Goal: Task Accomplishment & Management: Manage account settings

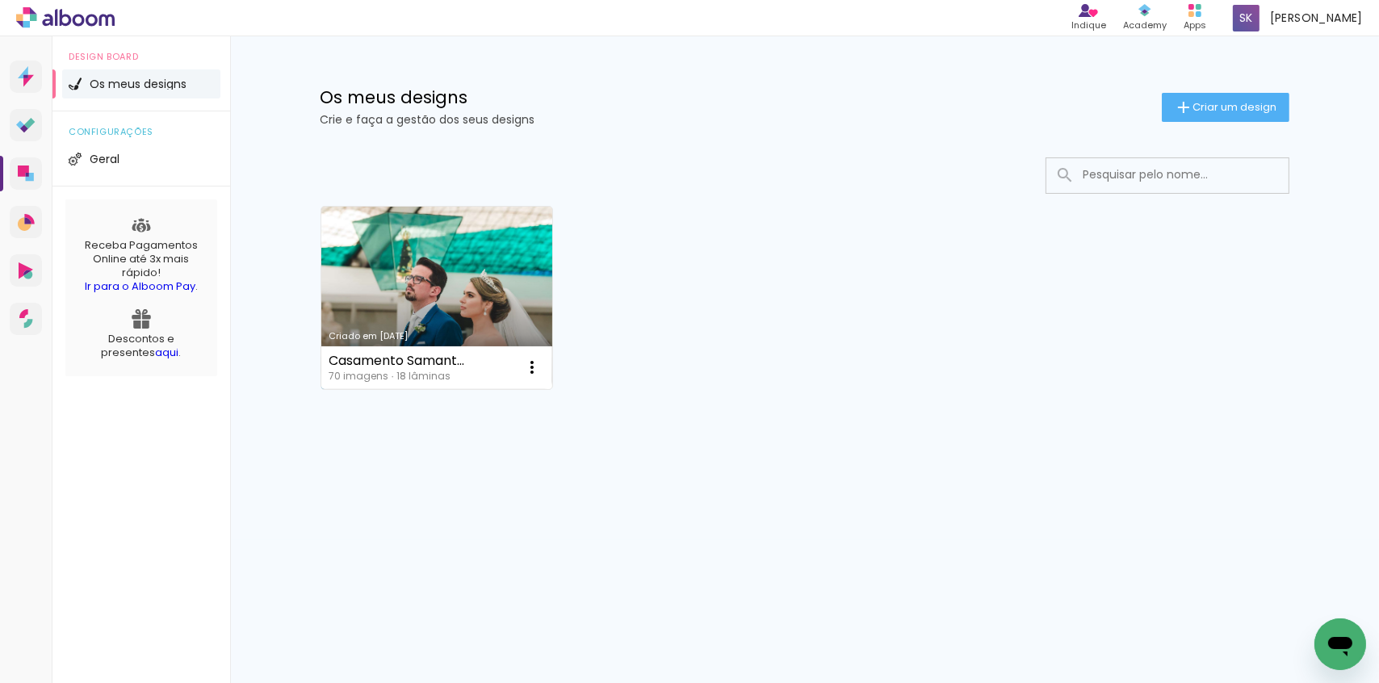
click at [461, 339] on div "Criado em [DATE]" at bounding box center [437, 336] width 216 height 9
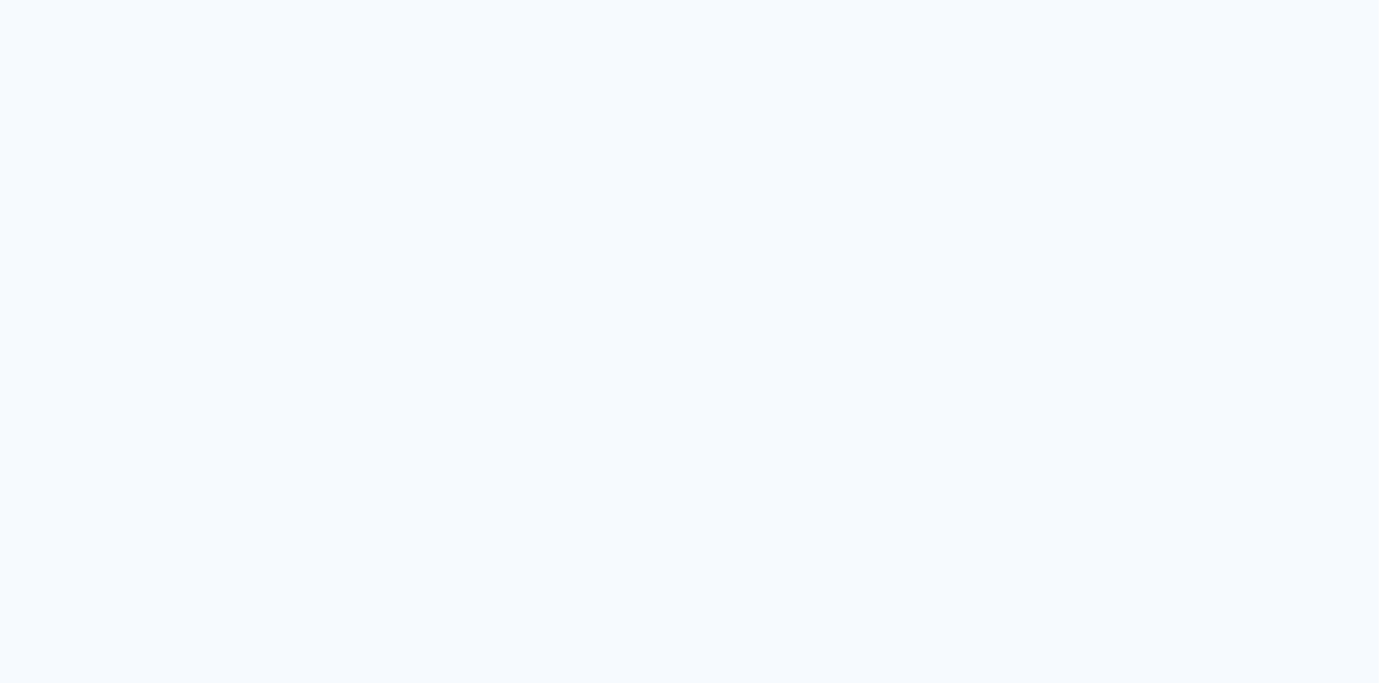
type input "Todas as fotos"
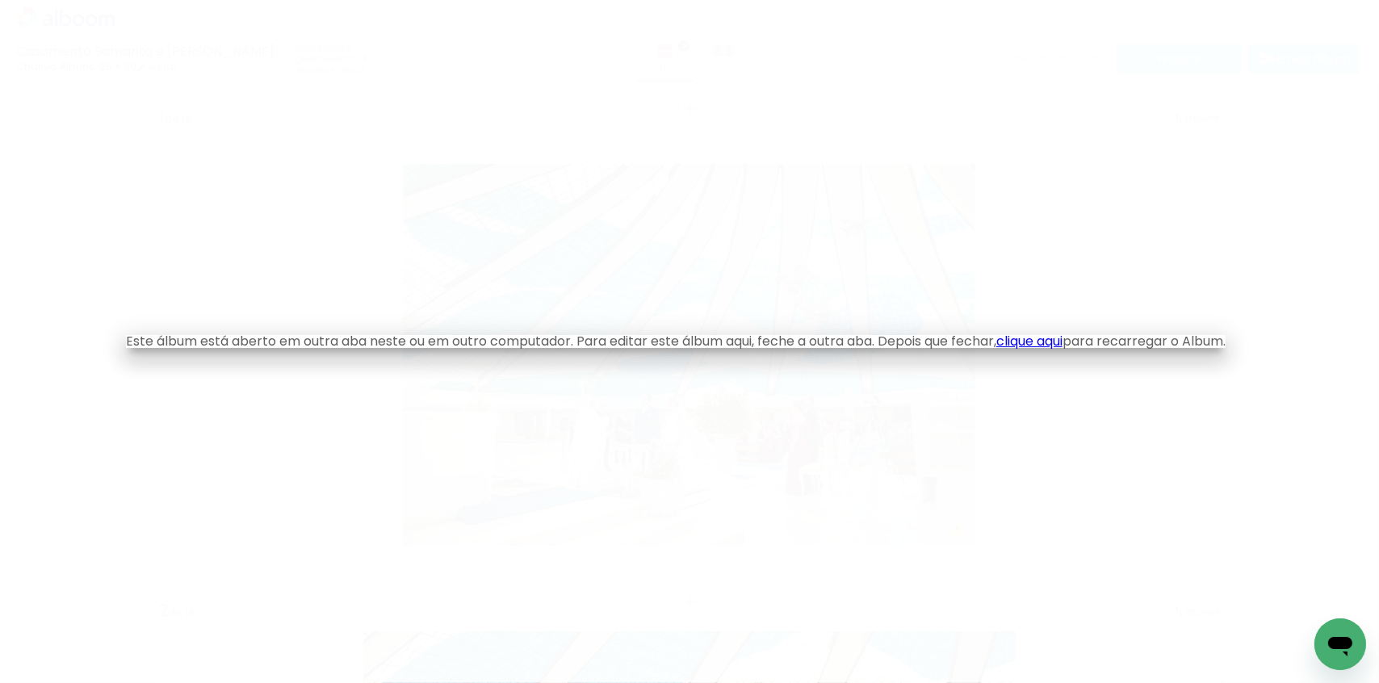
drag, startPoint x: 1083, startPoint y: 131, endPoint x: 1034, endPoint y: 124, distance: 49.8
click at [1082, 131] on iron-overlay-backdrop at bounding box center [689, 341] width 1379 height 683
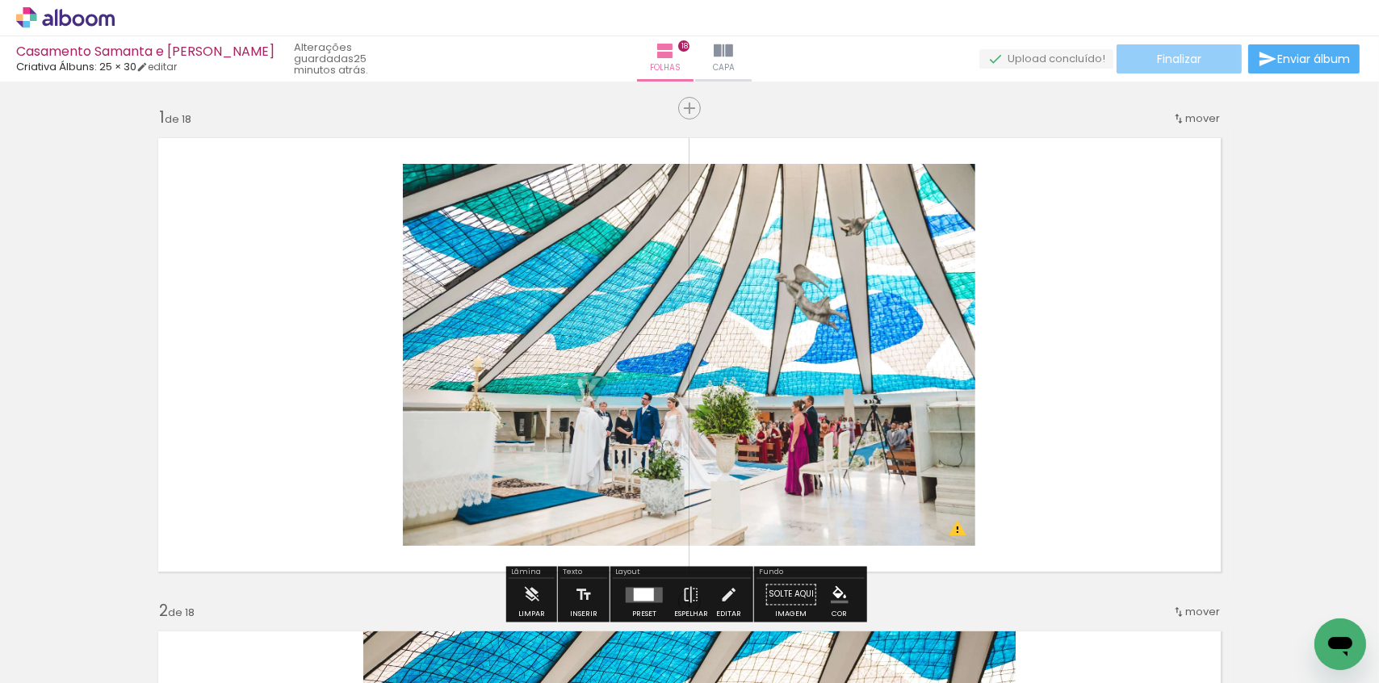
click at [1157, 59] on span "Finalizar" at bounding box center [1179, 58] width 44 height 11
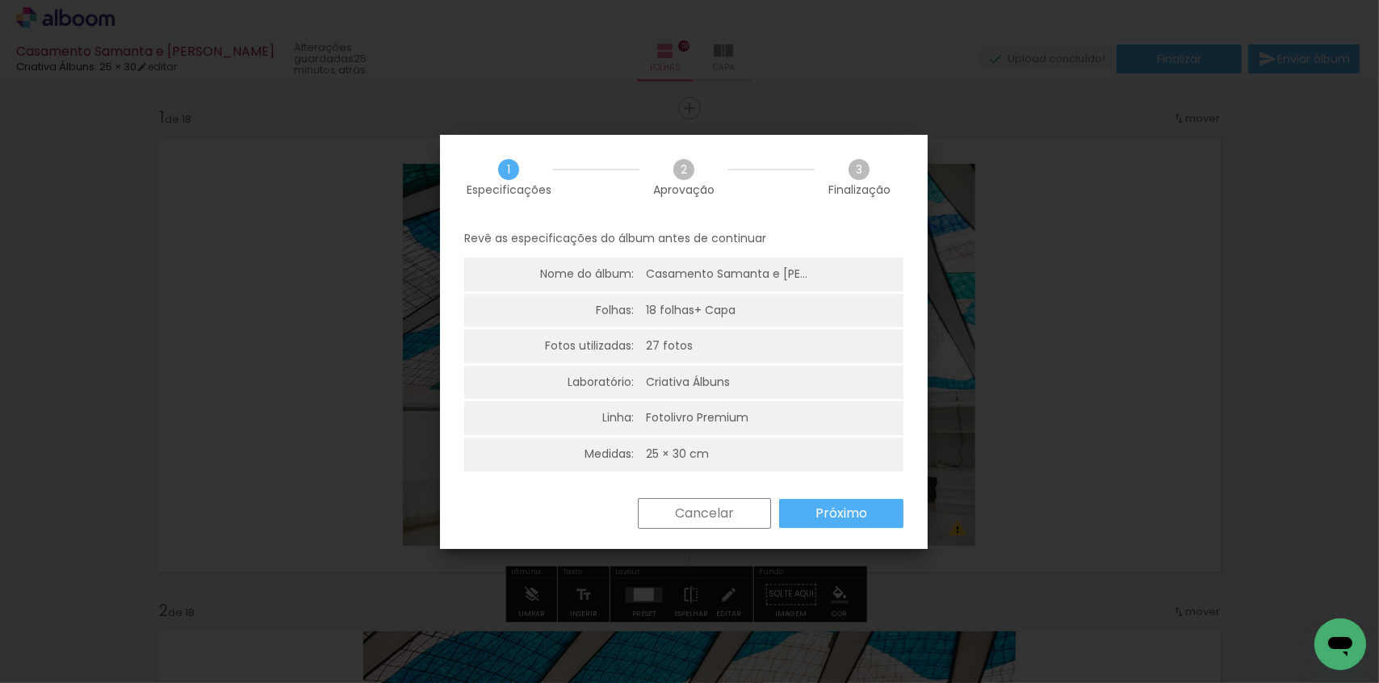
click at [0, 0] on slot "Próximo" at bounding box center [0, 0] width 0 height 0
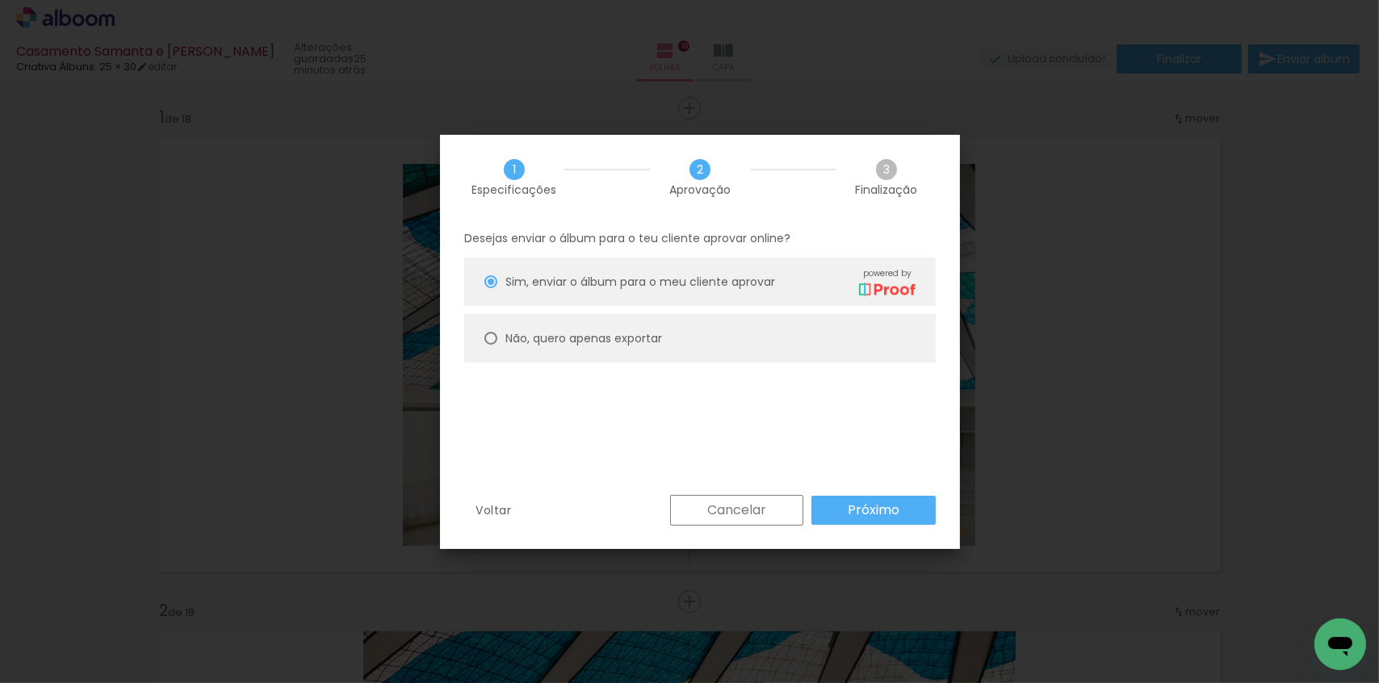
click at [898, 518] on paper-button "Próximo" at bounding box center [874, 510] width 124 height 29
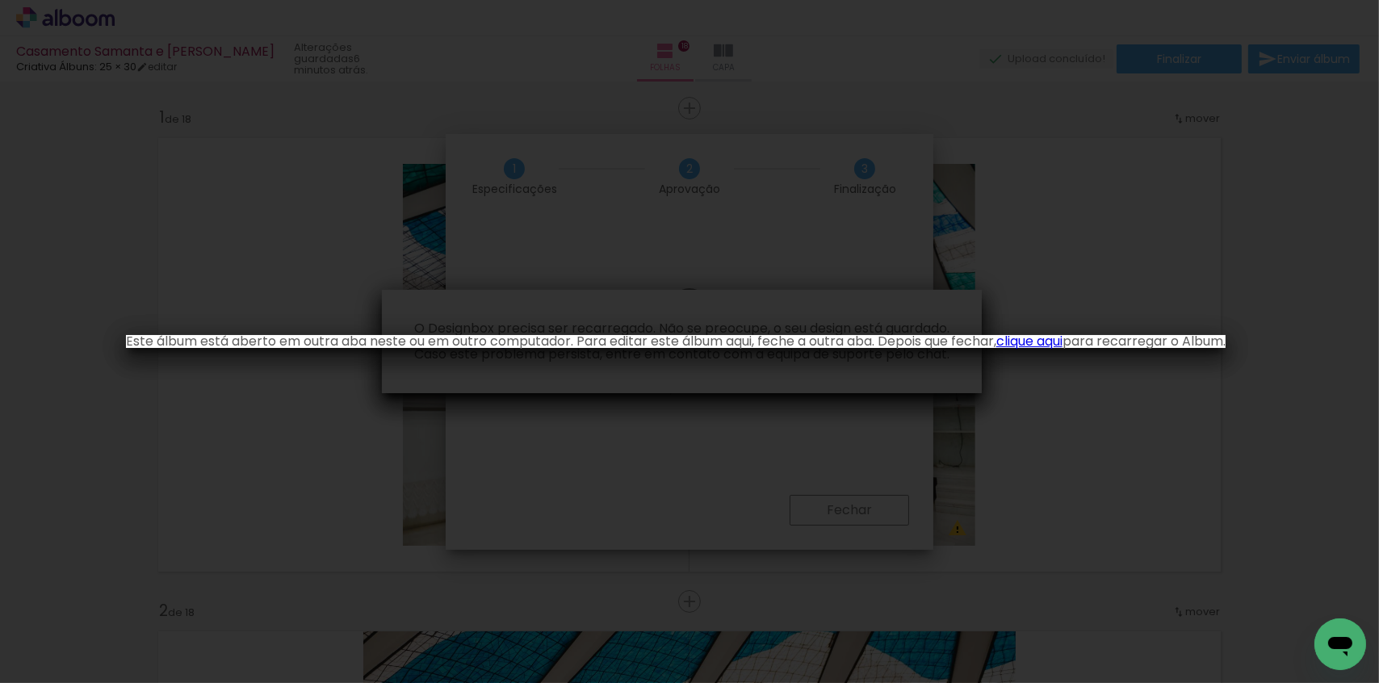
click at [638, 222] on iron-overlay-backdrop at bounding box center [689, 341] width 1379 height 683
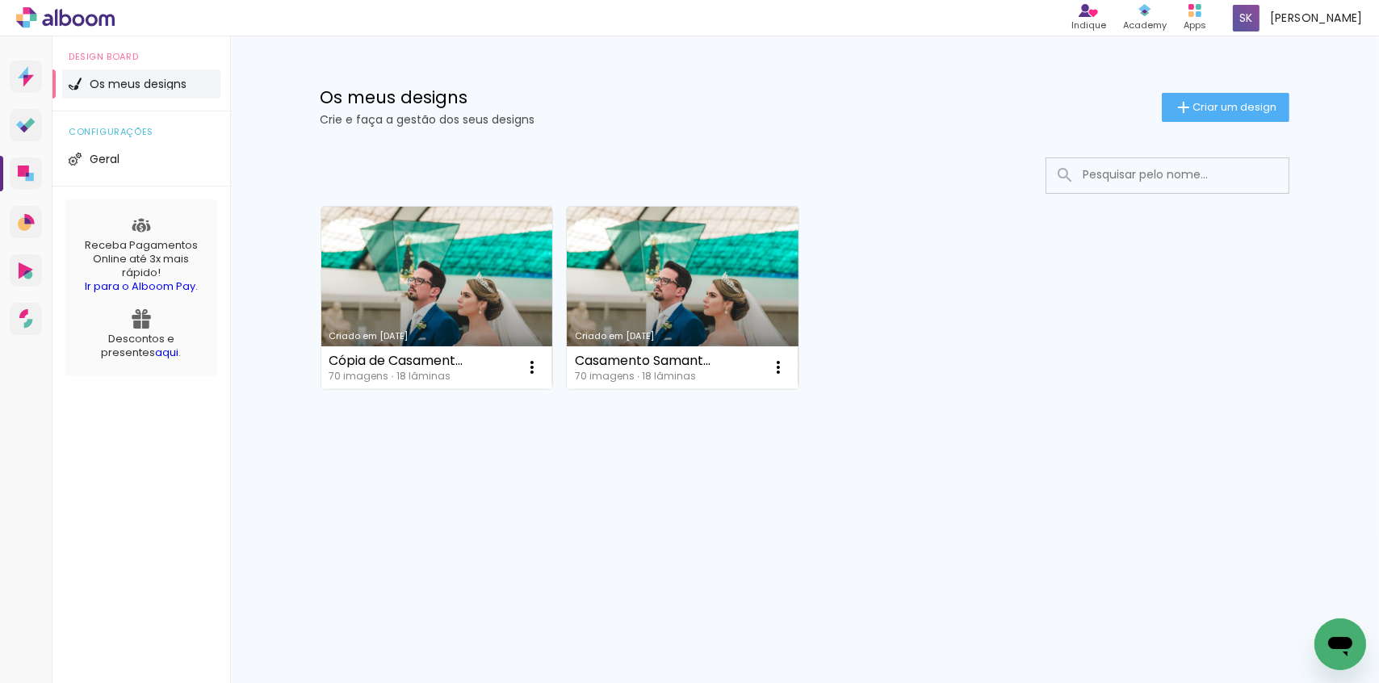
click at [579, 459] on div "Criado em 11/09/25 Cópia de Casamento Samanta e Matheus 70 imagens ∙ 18 lâminas…" at bounding box center [805, 340] width 1050 height 399
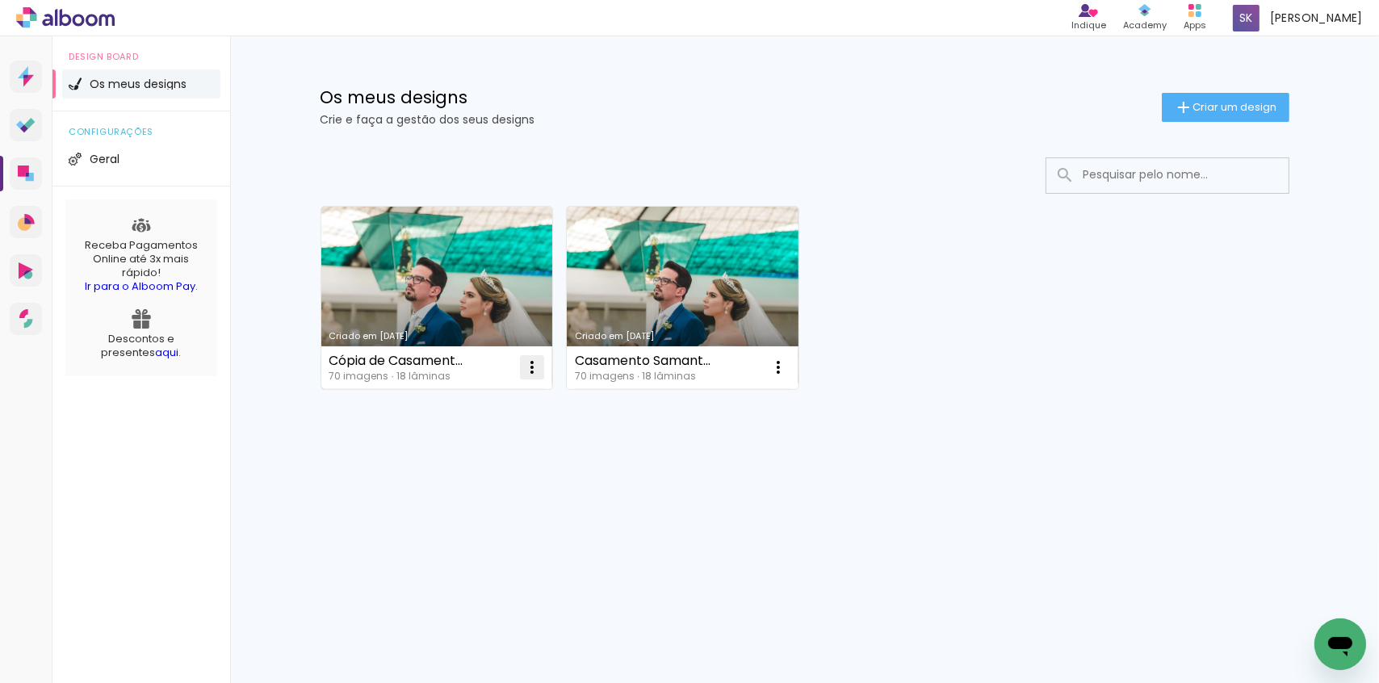
click at [534, 371] on iron-icon at bounding box center [531, 367] width 19 height 19
click at [481, 472] on paper-item "Excluir" at bounding box center [468, 475] width 159 height 32
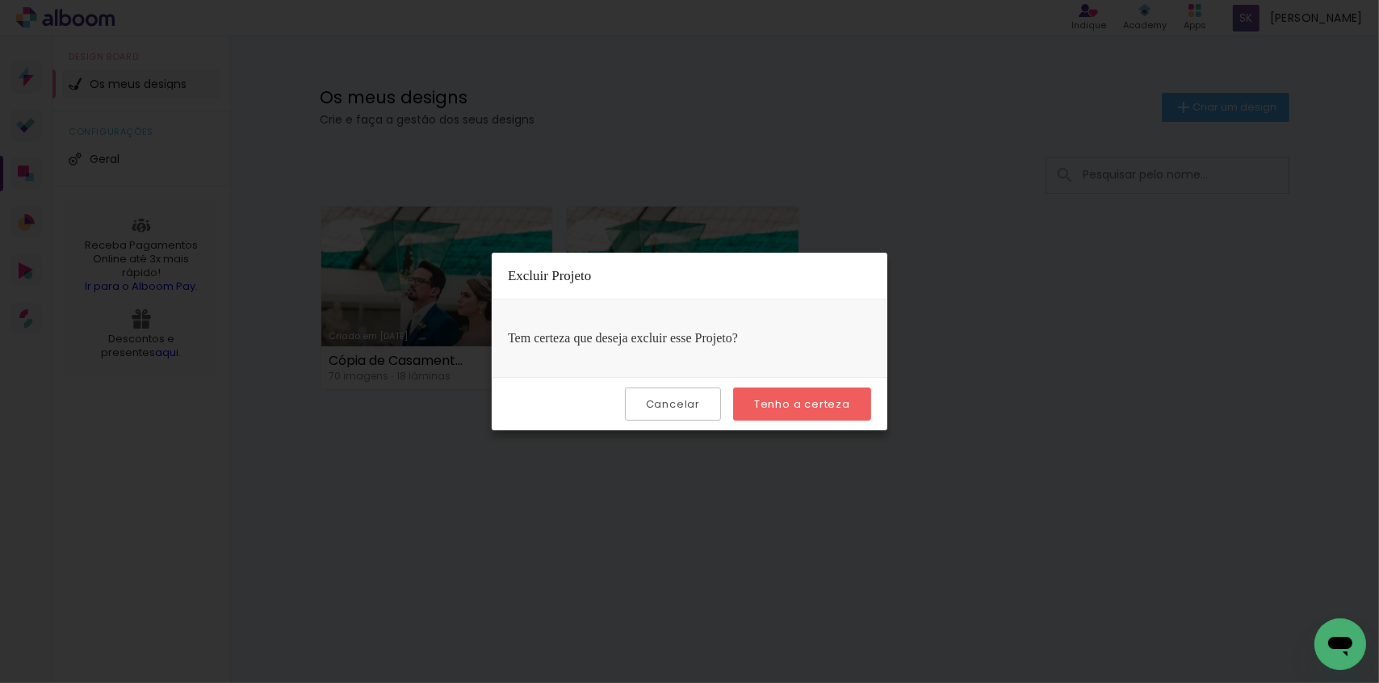
click at [674, 548] on iron-overlay-backdrop at bounding box center [689, 341] width 1379 height 683
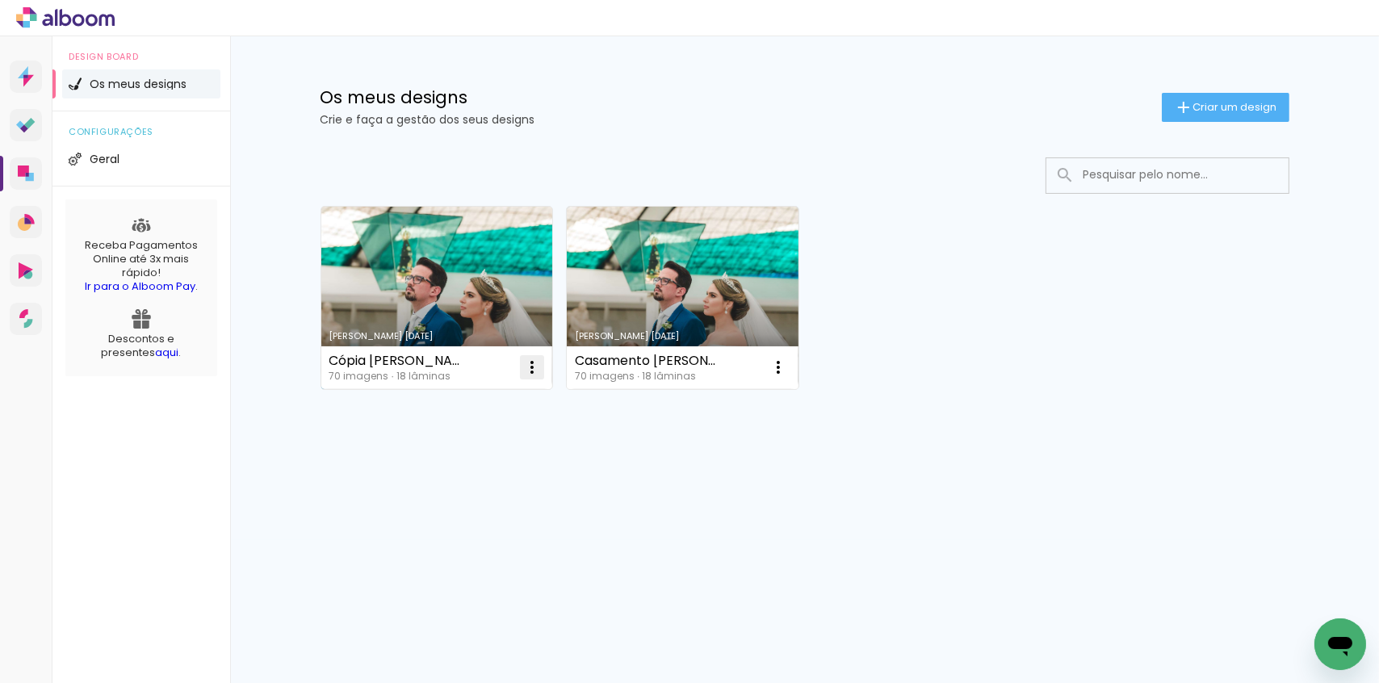
click at [533, 369] on iron-icon at bounding box center [531, 367] width 19 height 19
click at [464, 481] on paper-item "Excluir" at bounding box center [468, 475] width 159 height 32
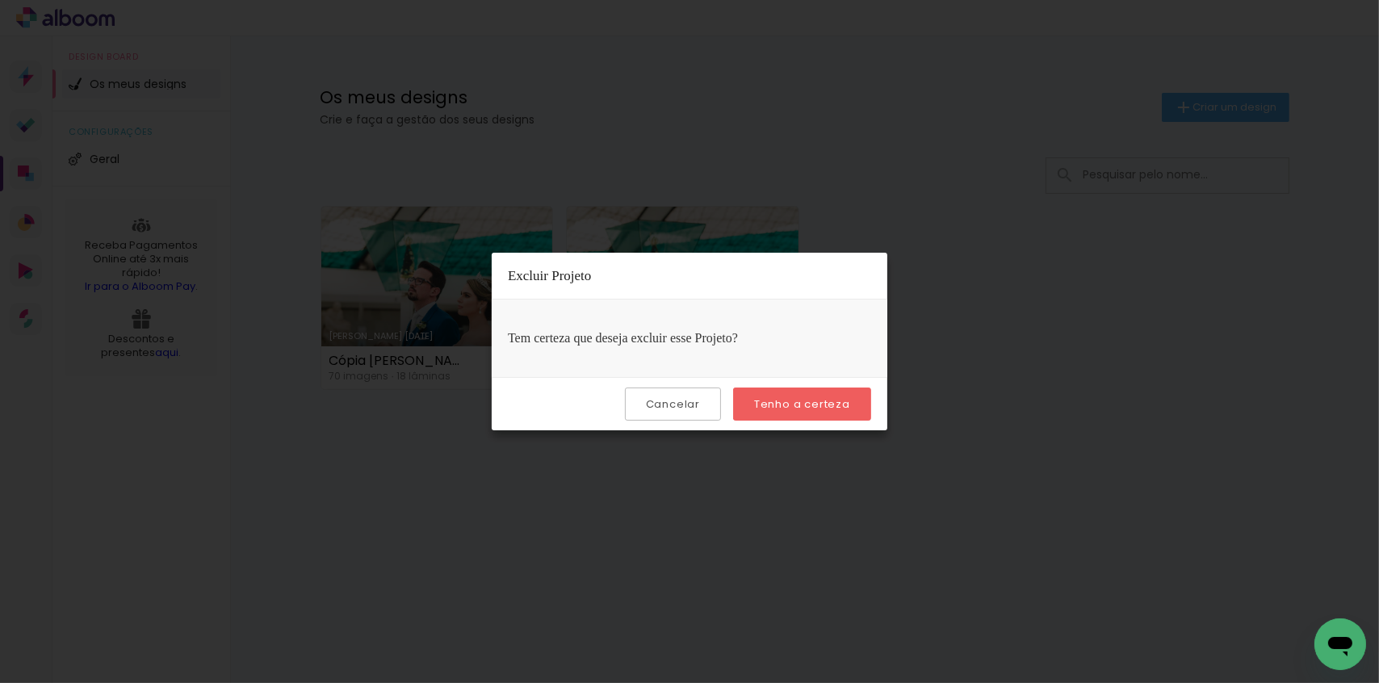
click at [0, 0] on slot "Tenho a certeza" at bounding box center [0, 0] width 0 height 0
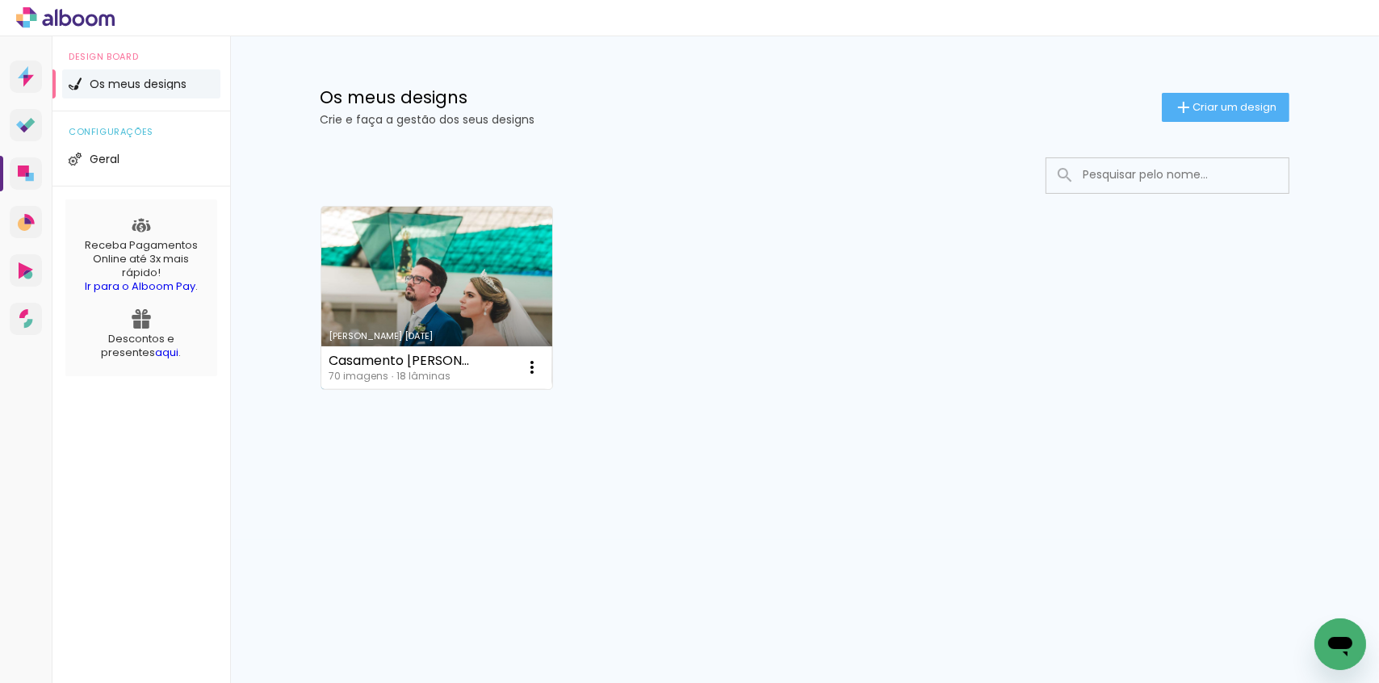
click at [455, 262] on link "Criado em [DATE]" at bounding box center [437, 298] width 232 height 183
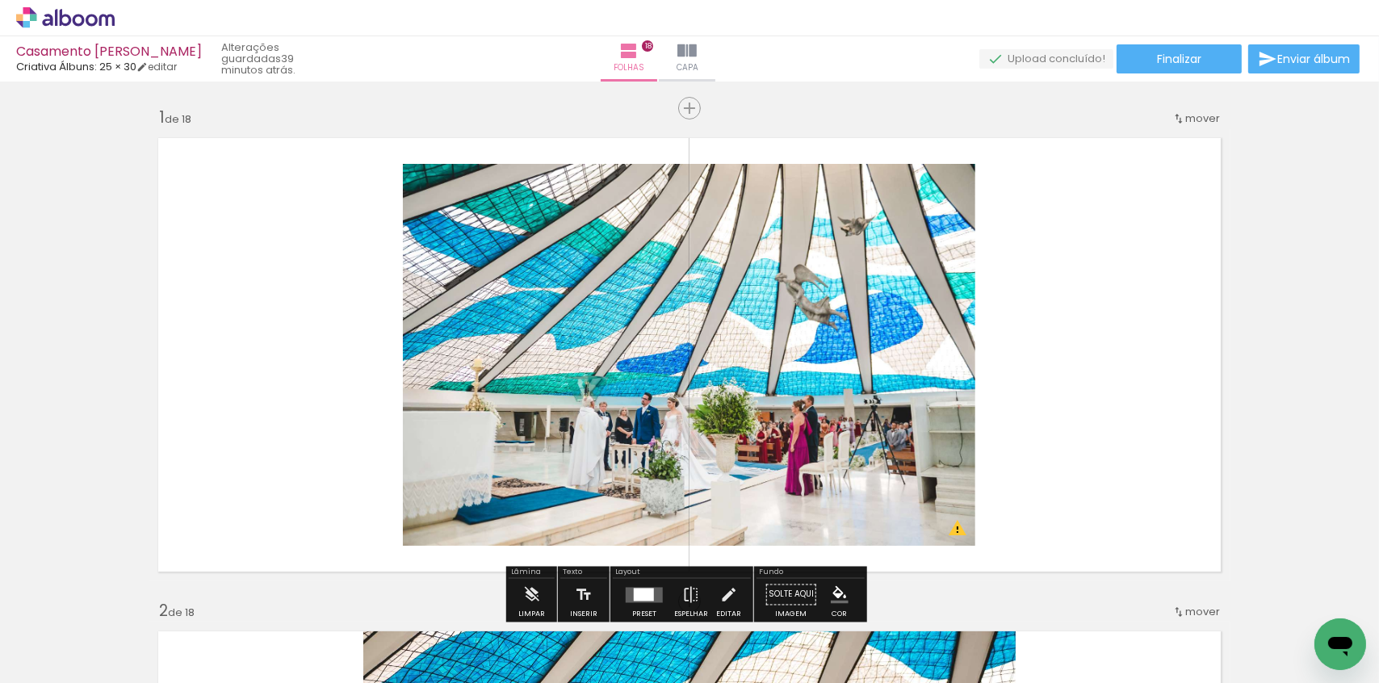
click at [1160, 57] on span "Finalizar" at bounding box center [1179, 58] width 44 height 11
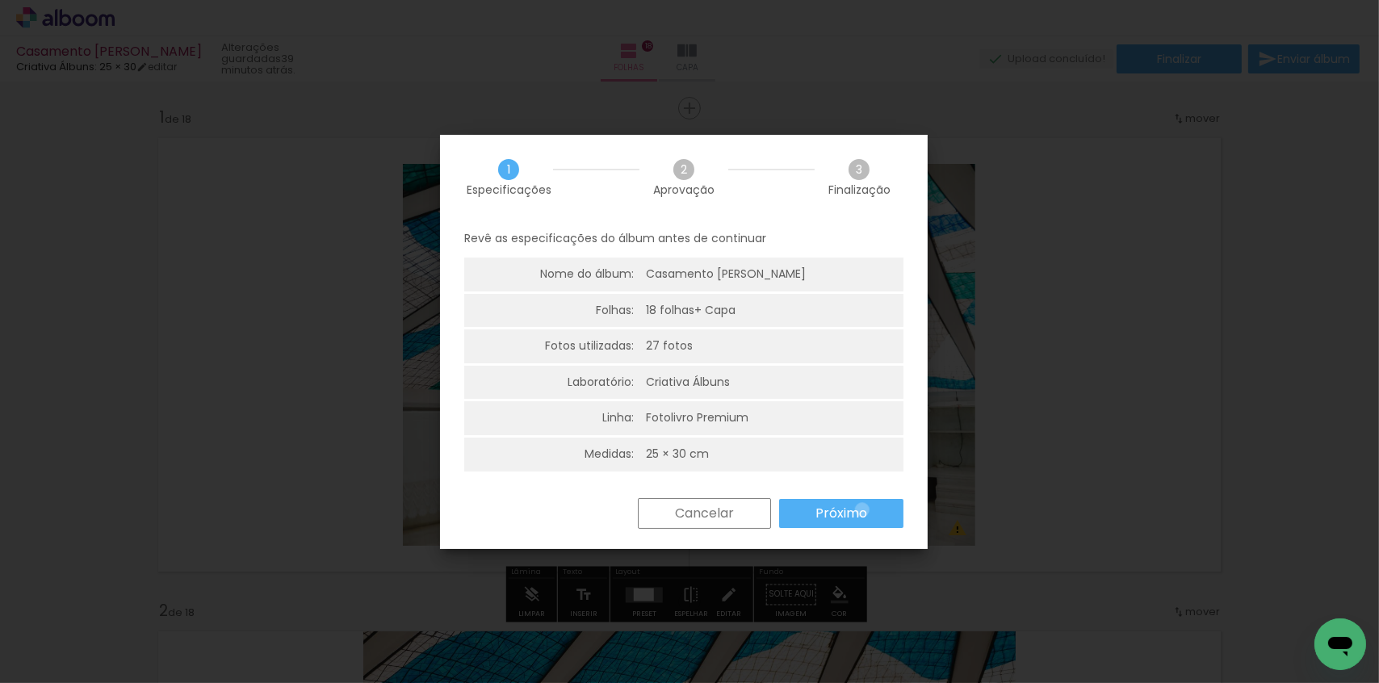
click at [0, 0] on slot "Próximo" at bounding box center [0, 0] width 0 height 0
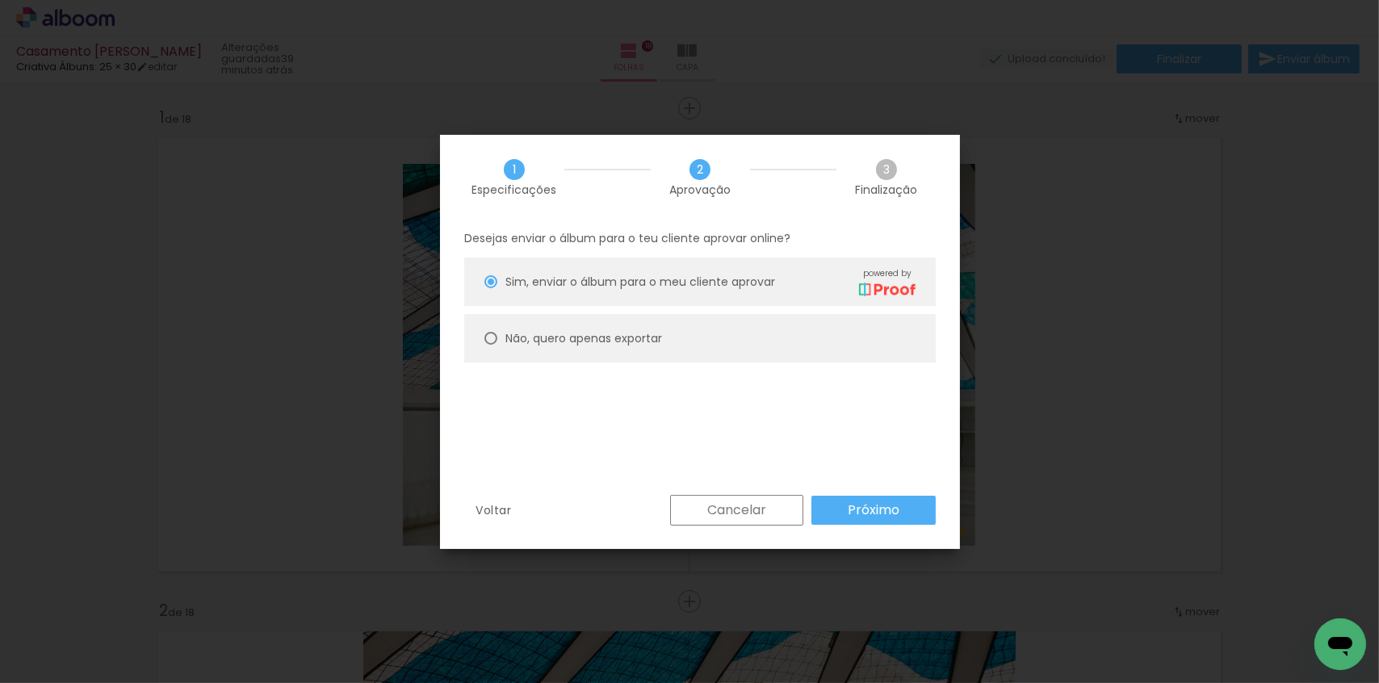
click at [0, 0] on slot "Próximo" at bounding box center [0, 0] width 0 height 0
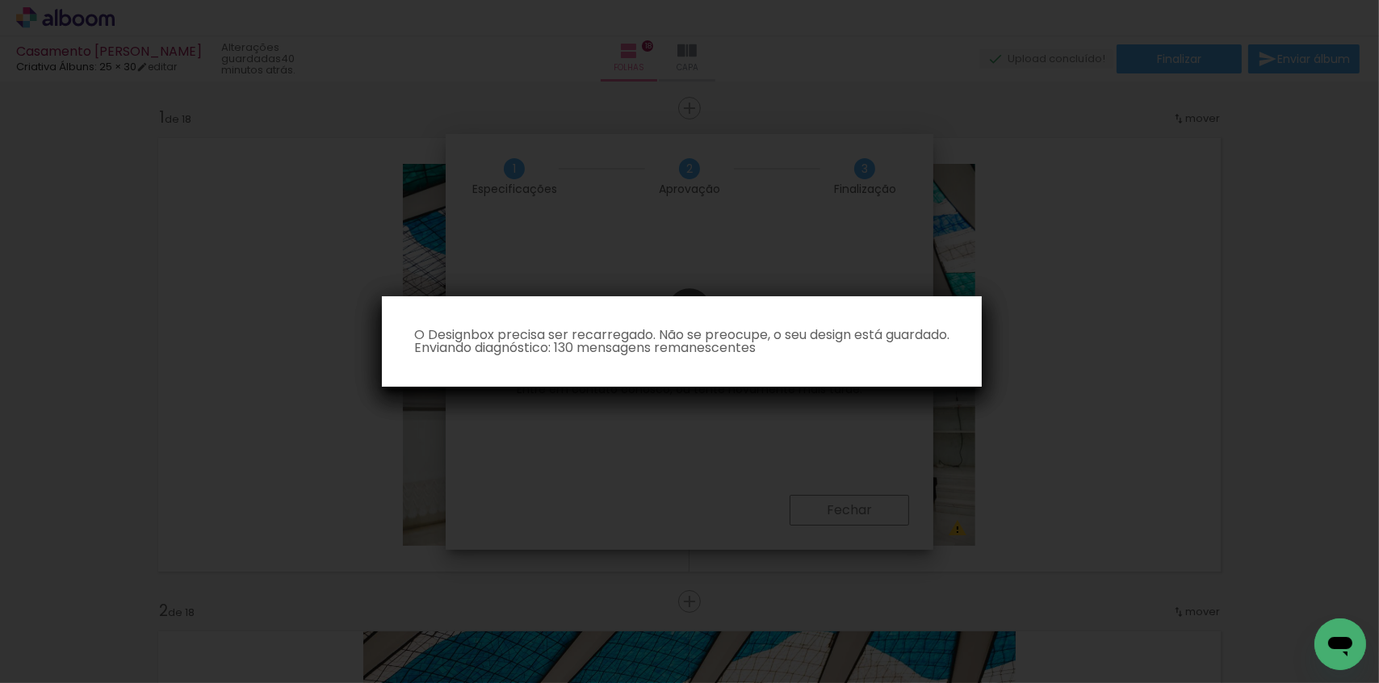
click at [1302, 232] on iron-overlay-backdrop at bounding box center [689, 341] width 1379 height 683
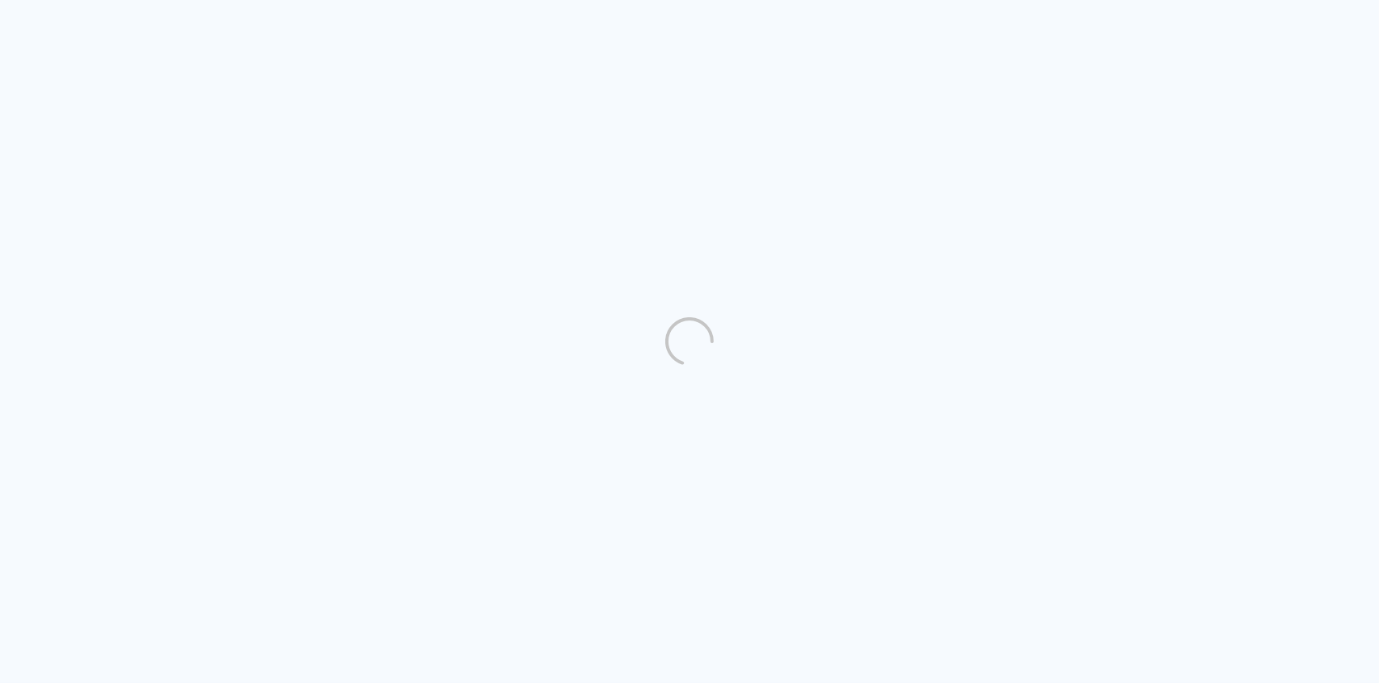
click at [689, 193] on quentale-directory at bounding box center [689, 341] width 1379 height 683
